Goal: Transaction & Acquisition: Purchase product/service

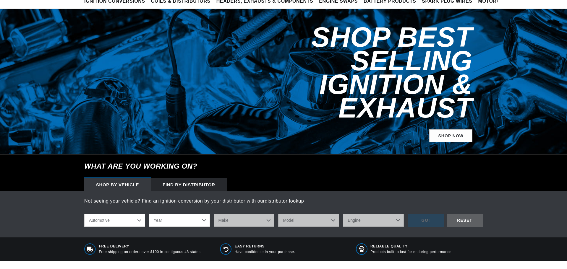
scroll to position [59, 0]
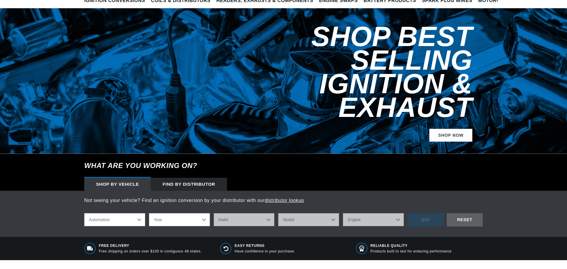
click at [176, 214] on select "Year 2024 2023 2022 2021 2020 2019 2018 2017 2016 2015 2014 2013 2012 2011 2010…" at bounding box center [179, 220] width 61 height 13
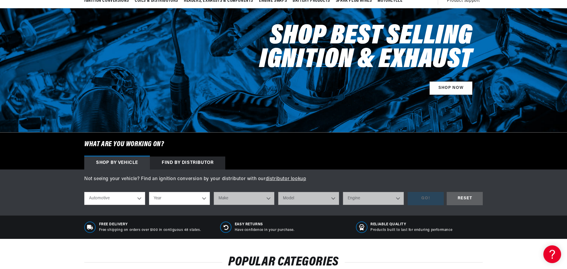
scroll to position [0, 188]
select select "1957"
click at [149, 193] on select "Year 2024 2023 2022 2021 2020 2019 2018 2017 2016 2015 2014 2013 2012 2011 2010…" at bounding box center [179, 198] width 61 height 13
select select "1957"
click at [235, 198] on select "Make Alfa Romeo Aston Martin Austin Healey Buick Cadillac Chevrolet Chrysler Do…" at bounding box center [244, 198] width 61 height 13
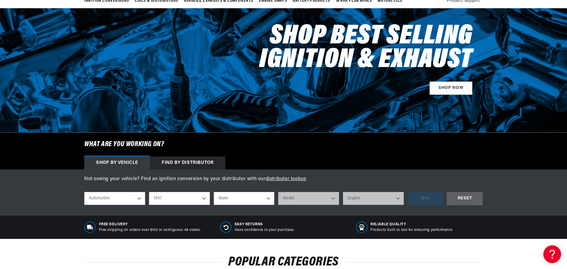
select select "Chevrolet"
click at [214, 193] on select "Make Alfa Romeo Aston Martin Austin Healey Buick Cadillac Chevrolet Chrysler Do…" at bounding box center [244, 198] width 61 height 13
select select "Chevrolet"
click at [294, 195] on select "Model Bel Air Corvette Del Ray Nomad One-Fifty Series Sedan Delivery Suburban T…" at bounding box center [308, 198] width 61 height 13
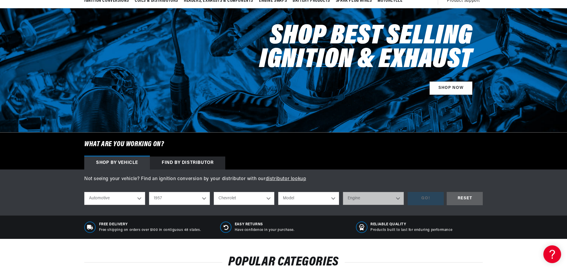
select select "Bel-Air"
click at [278, 192] on select "Model Bel Air Corvette Del Ray Nomad One-Fifty Series Sedan Delivery Suburban T…" at bounding box center [308, 198] width 61 height 13
select select "Bel-Air"
click at [354, 195] on select "Engine 235cid / 3.8L 235cid / 3.9L 261cid / 4.3L 265cid / 4.3L 283cid / 4.6L" at bounding box center [373, 198] width 61 height 13
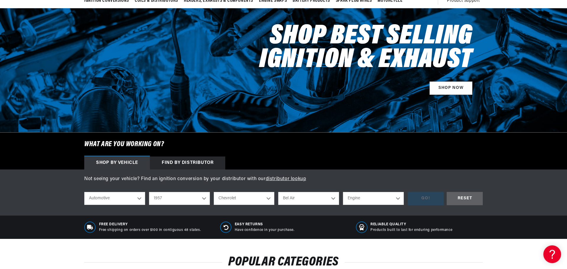
select select "235cid-3.8L"
click at [343, 192] on select "Engine 235cid / 3.8L 235cid / 3.9L 261cid / 4.3L 265cid / 4.3L 283cid / 4.6L" at bounding box center [373, 198] width 61 height 13
select select "235cid-3.8L"
click at [429, 201] on div "GO!" at bounding box center [426, 198] width 36 height 13
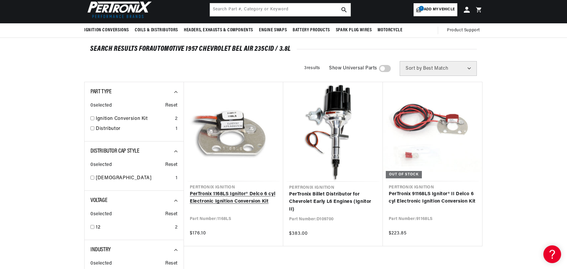
click at [237, 191] on link "PerTronix 1168LS Ignitor® Delco 6 cyl Electronic Ignition Conversion Kit" at bounding box center [234, 198] width 88 height 15
